Goal: Transaction & Acquisition: Purchase product/service

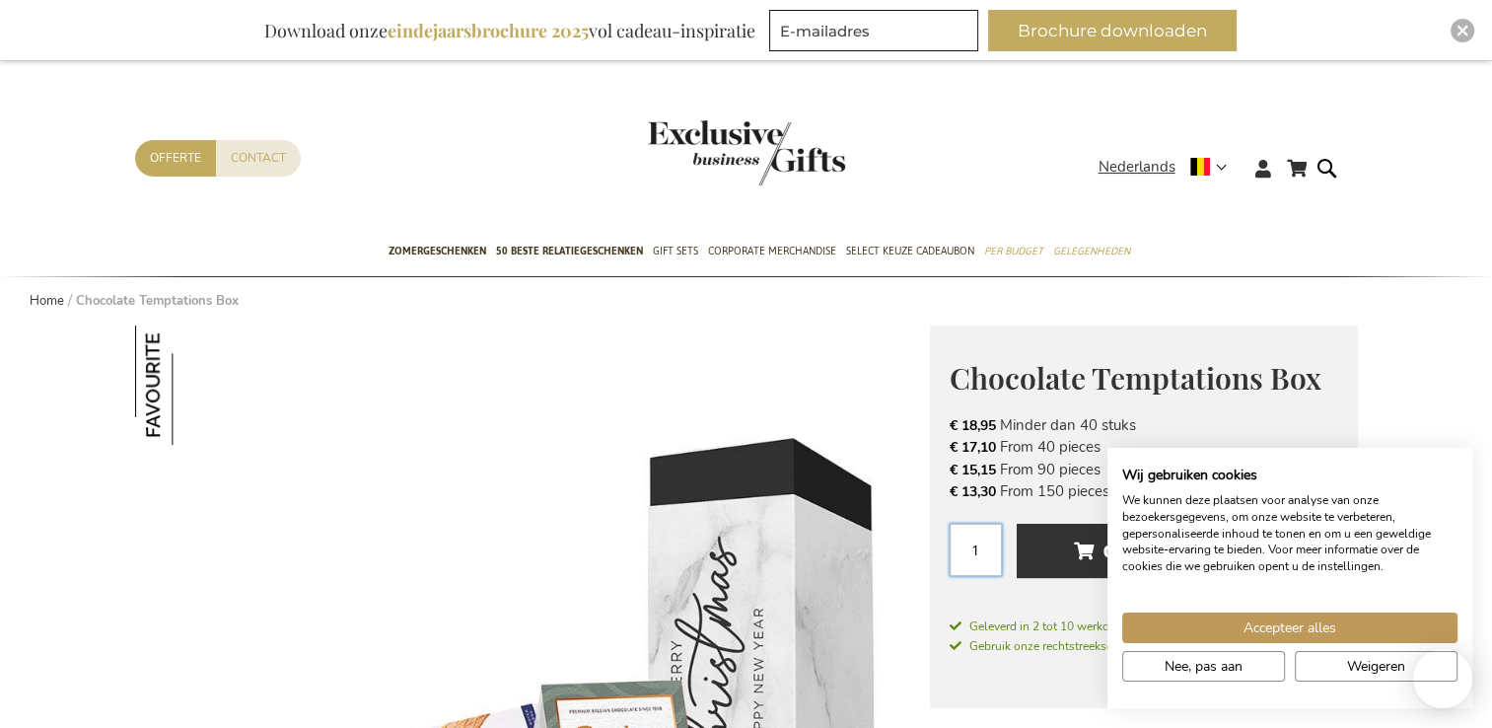
click at [981, 558] on input "1" at bounding box center [975, 549] width 52 height 52
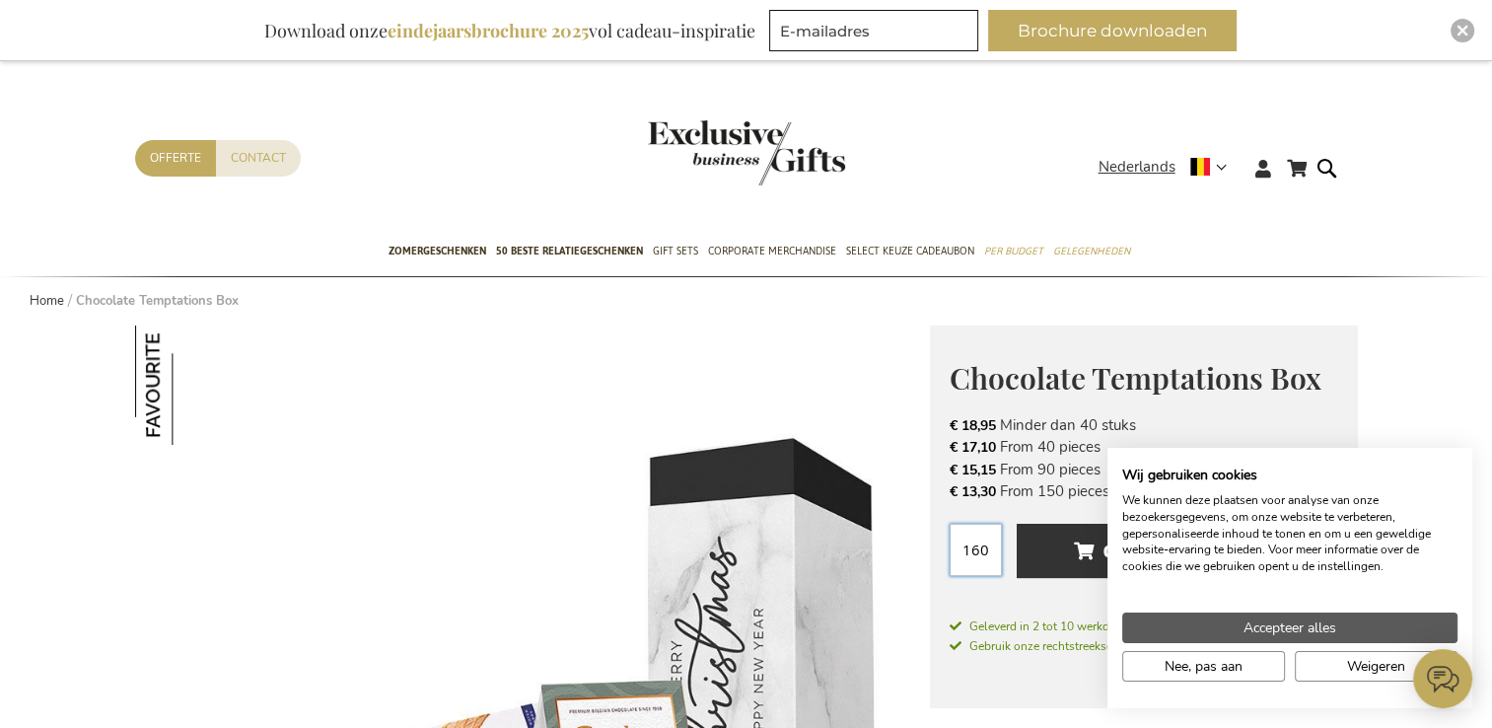
type input "160"
click at [1274, 620] on span "Accepteer alles" at bounding box center [1289, 627] width 93 height 21
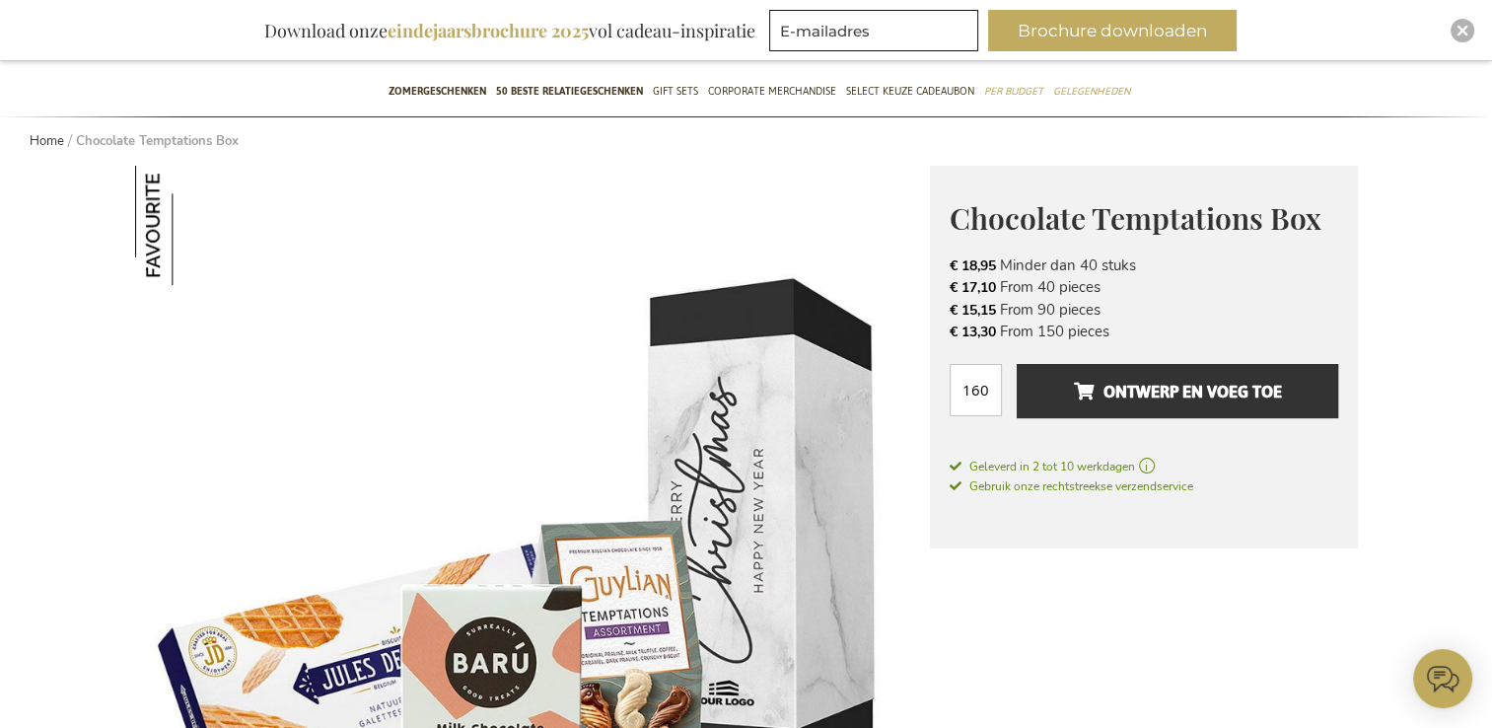
scroll to position [161, 0]
click at [1154, 463] on span "Geleverd in 2 tot 10 werkdagen" at bounding box center [1143, 465] width 388 height 18
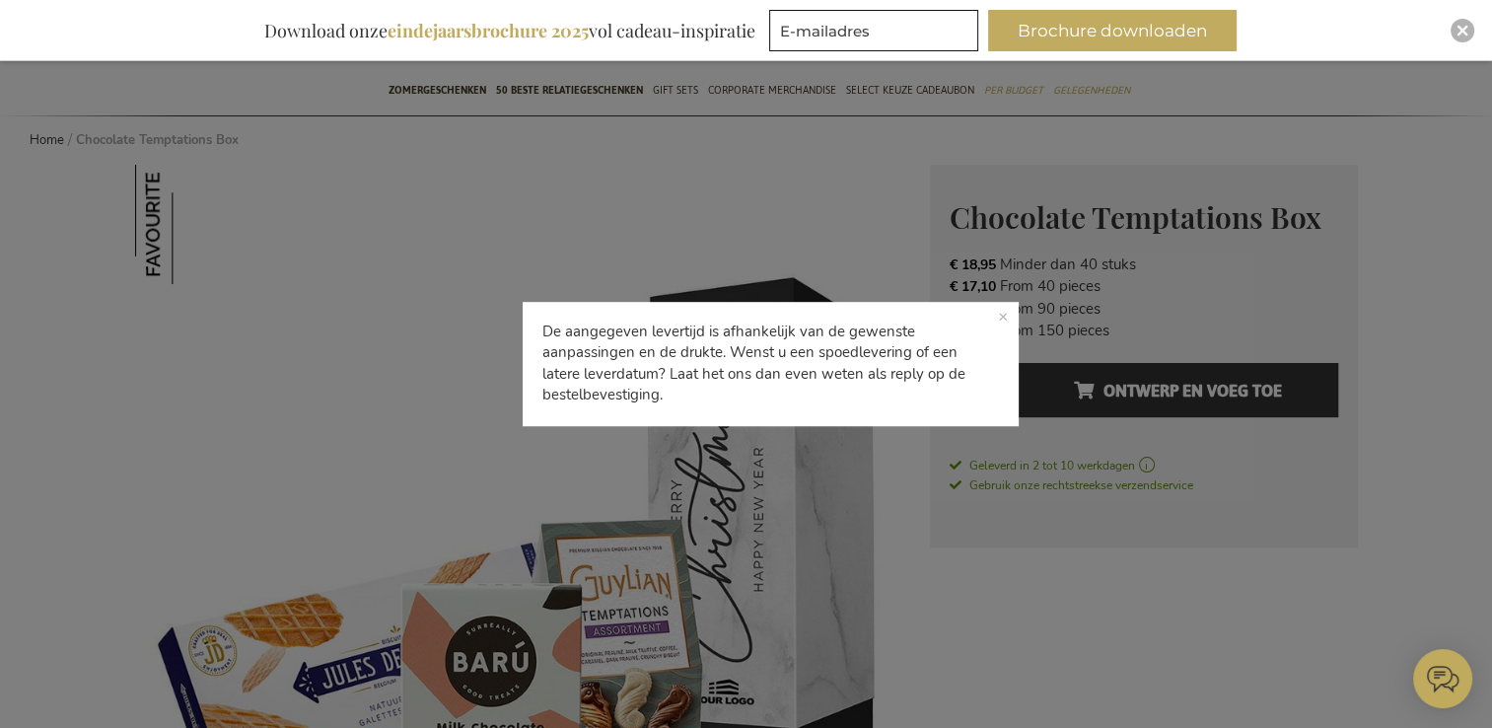
click at [1010, 314] on p "De aangegeven levertijd is afhankelijk van de gewenste aanpassingen en de drukt…" at bounding box center [771, 364] width 497 height 124
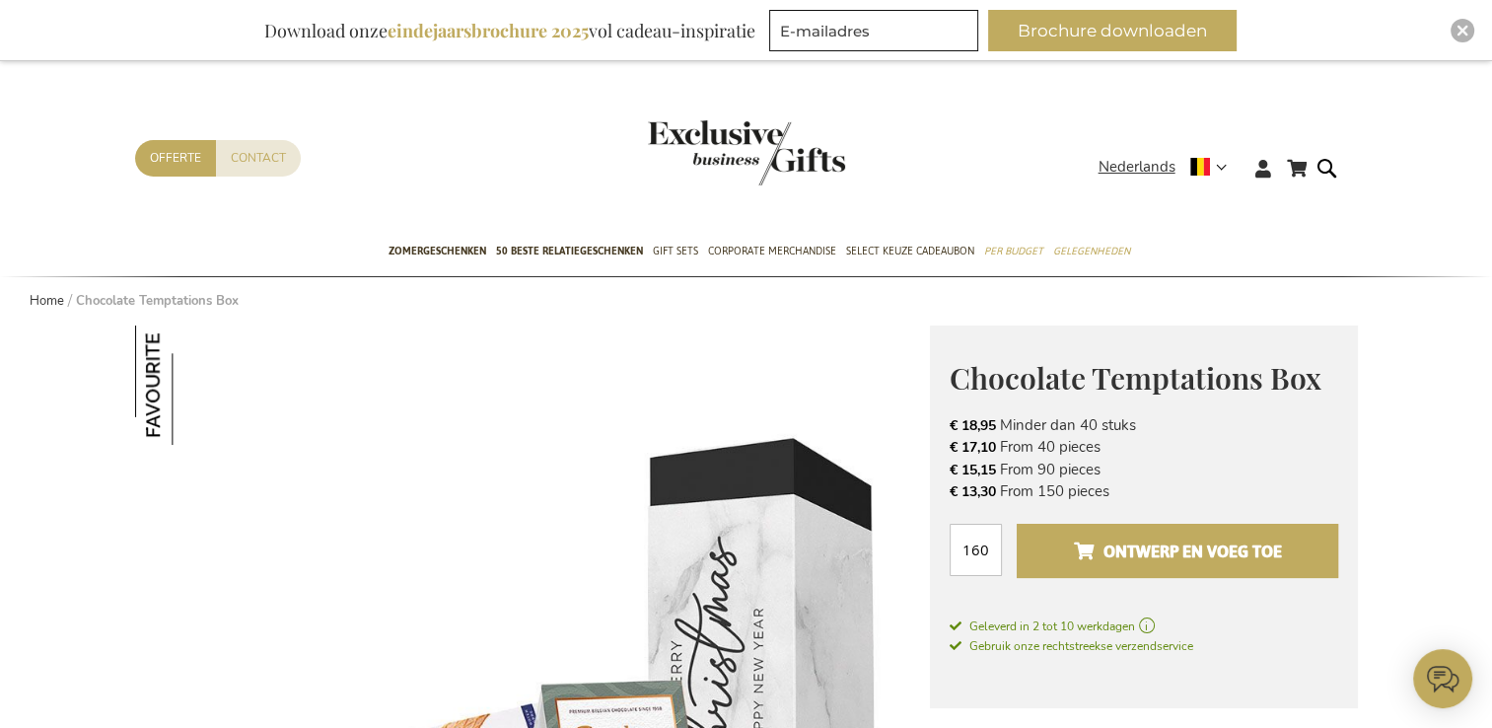
scroll to position [157, 0]
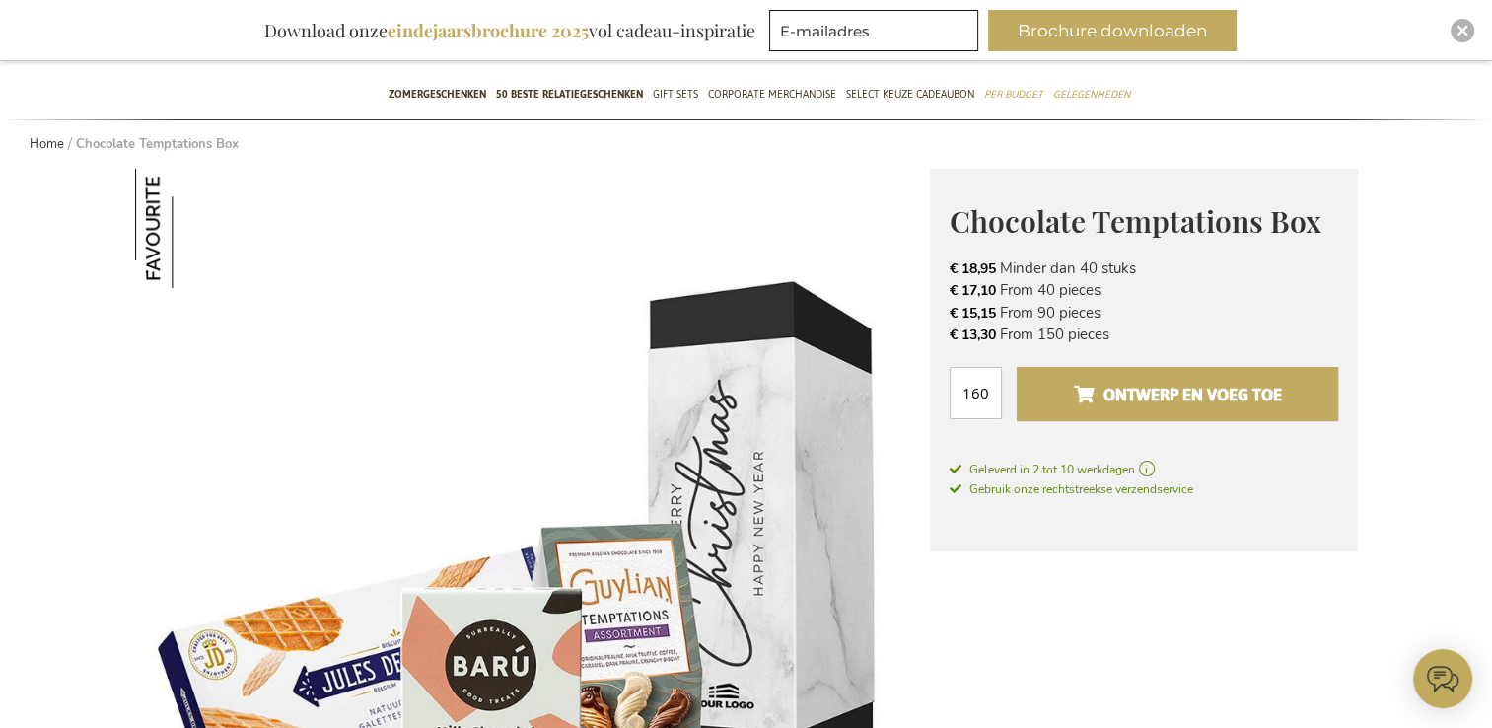
click at [1073, 402] on span "Ontwerp en voeg toe" at bounding box center [1177, 395] width 208 height 32
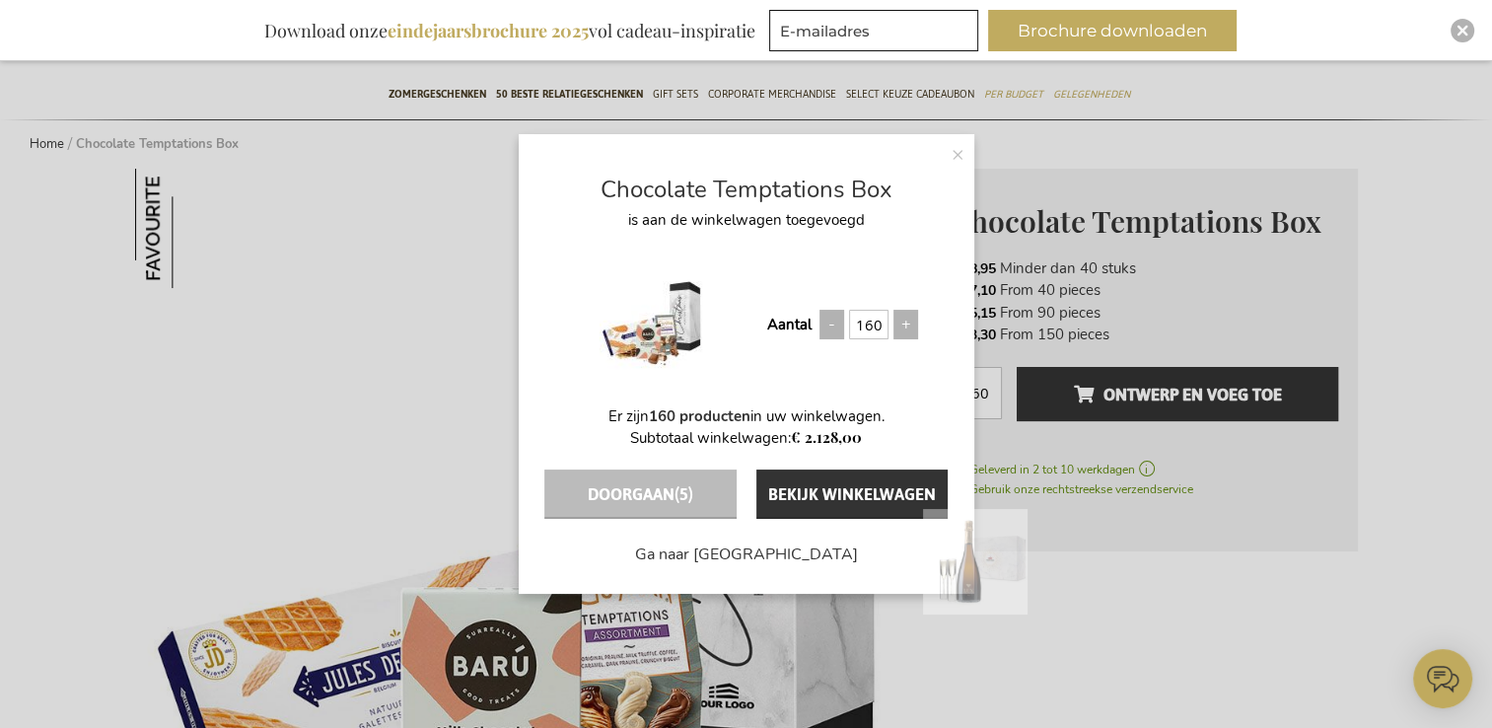
scroll to position [0, 0]
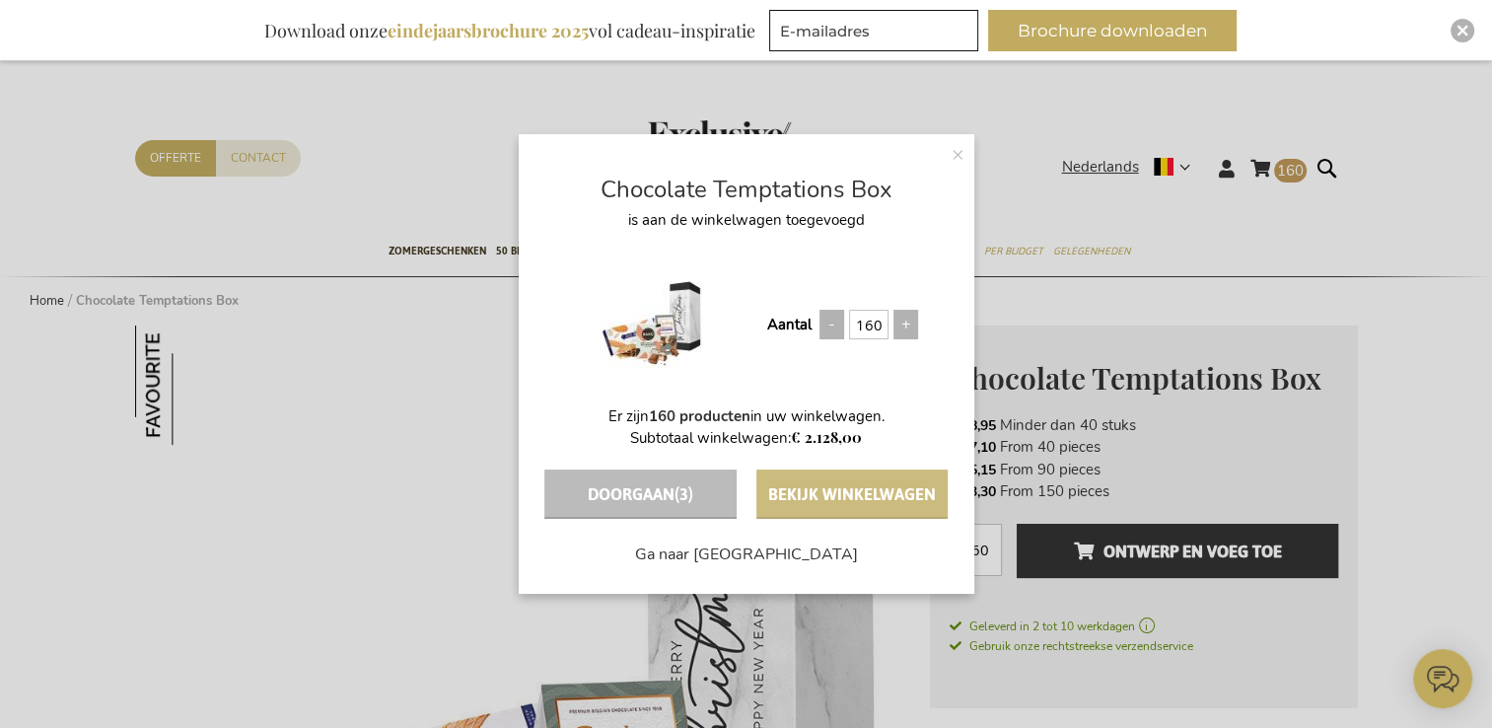
click at [812, 504] on button "Bekijk winkelwagen" at bounding box center [851, 493] width 191 height 49
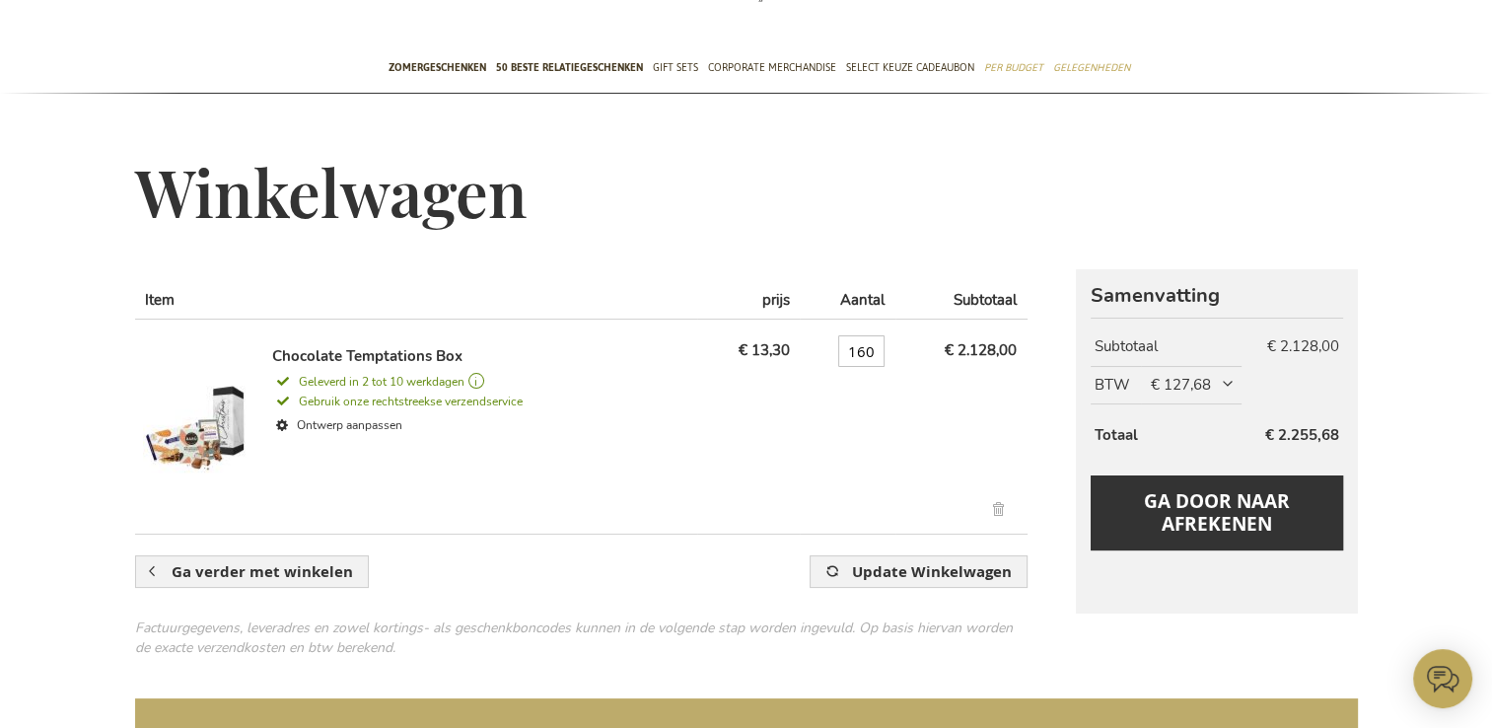
scroll to position [129, 0]
